Goal: Task Accomplishment & Management: Manage account settings

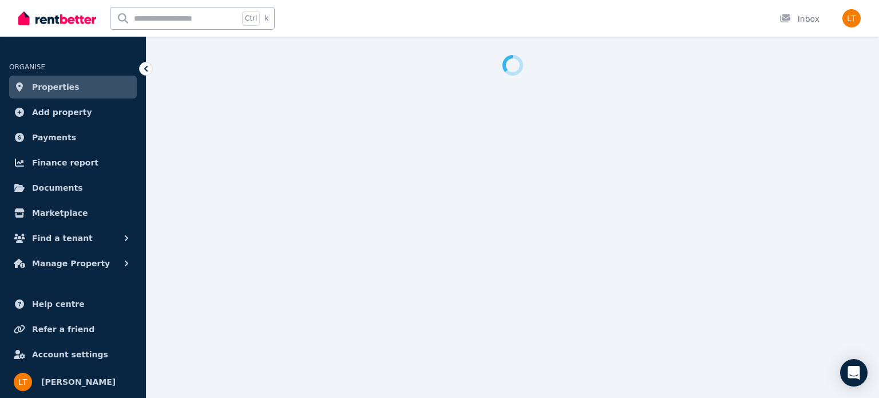
select select "**********"
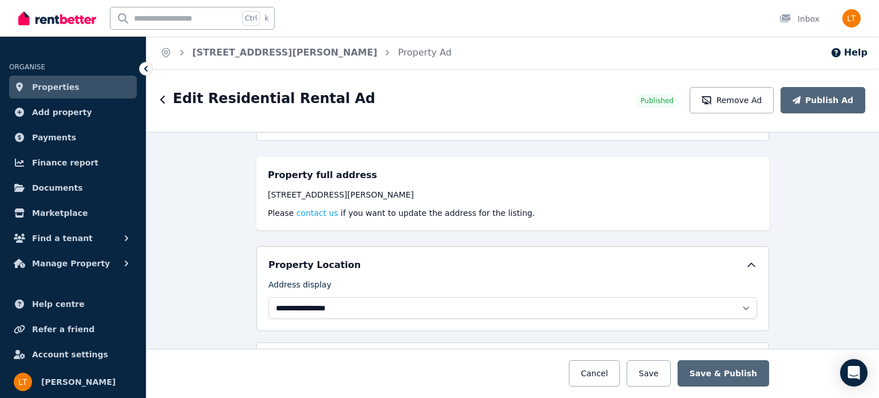
scroll to position [181, 0]
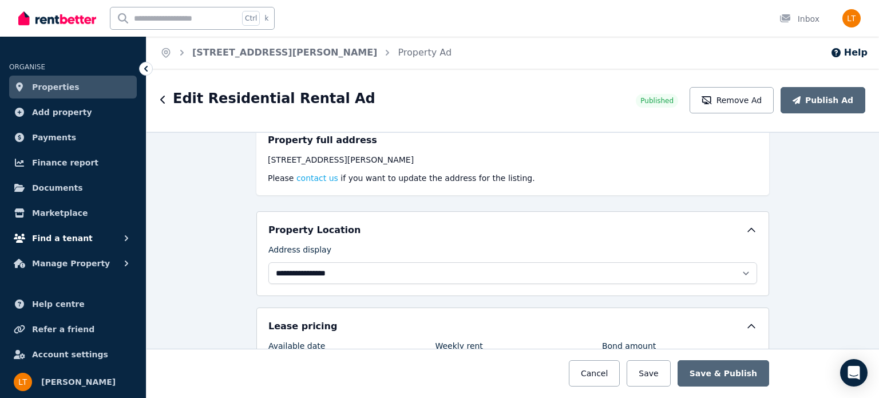
click at [124, 235] on icon "button" at bounding box center [126, 237] width 11 height 11
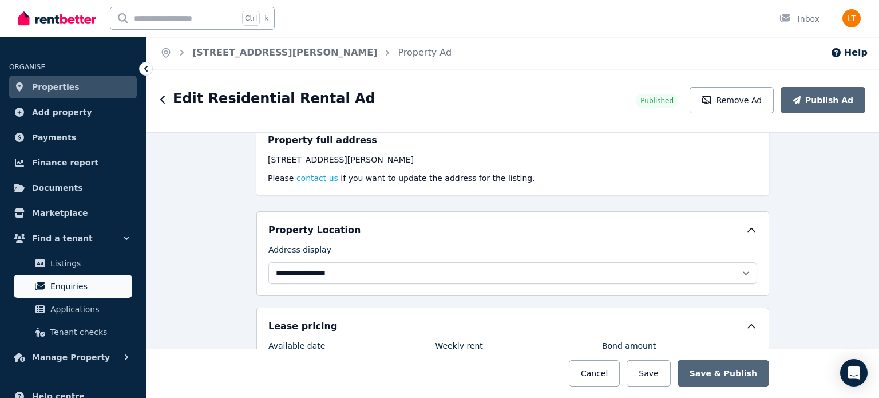
click at [63, 288] on span "Enquiries" at bounding box center [88, 286] width 77 height 14
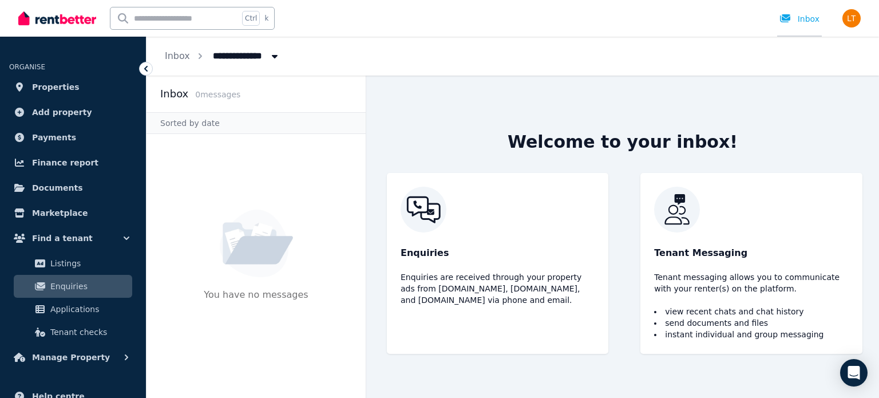
click at [809, 17] on div "Inbox" at bounding box center [799, 18] width 40 height 11
click at [806, 19] on div "Inbox" at bounding box center [799, 18] width 40 height 11
click at [51, 84] on span "Properties" at bounding box center [55, 87] width 47 height 14
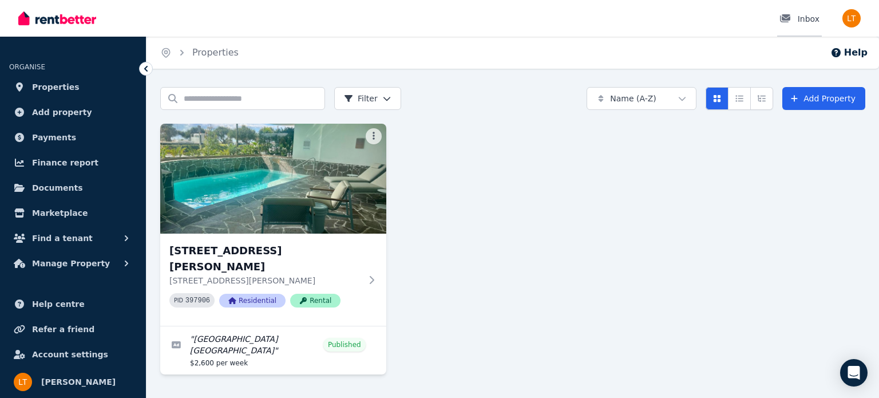
click at [790, 18] on icon at bounding box center [785, 18] width 10 height 8
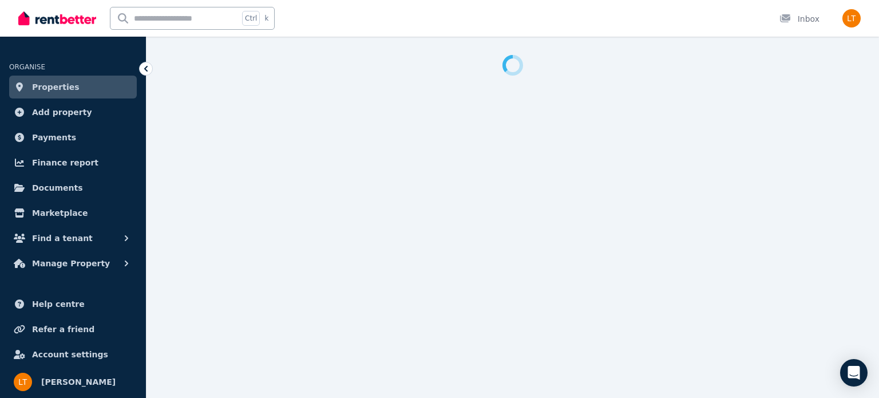
select select "**********"
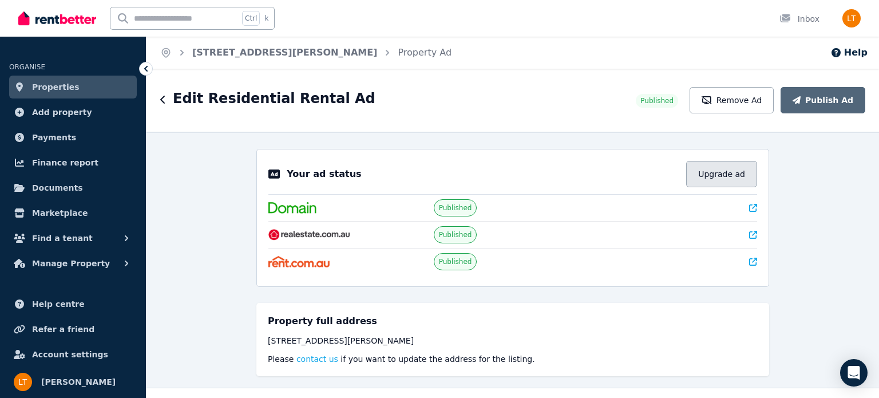
click at [732, 175] on button "Upgrade ad" at bounding box center [721, 174] width 71 height 26
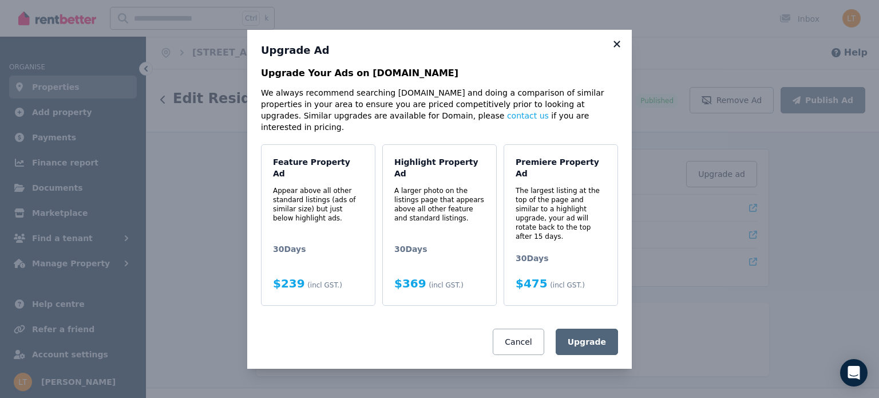
click at [616, 49] on icon at bounding box center [616, 44] width 11 height 10
